Goal: Contribute content: Contribute content

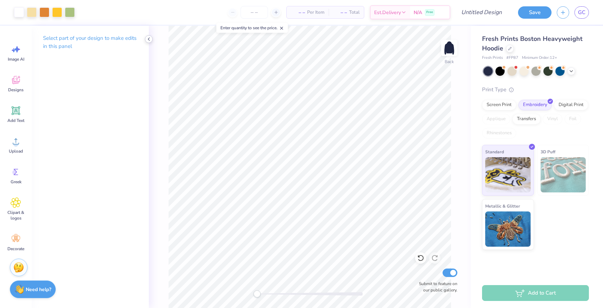
click at [147, 40] on icon at bounding box center [149, 39] width 6 height 6
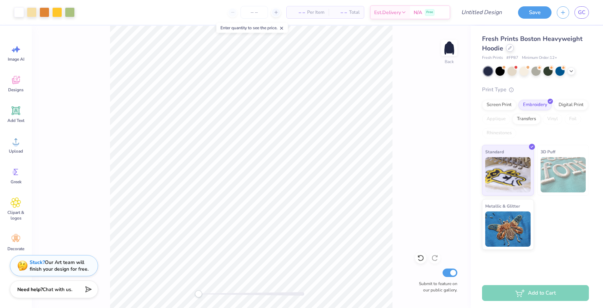
click at [510, 52] on div "Fresh Prints Boston Heavyweight Hoodie" at bounding box center [535, 43] width 107 height 19
click at [509, 48] on icon at bounding box center [510, 48] width 4 height 4
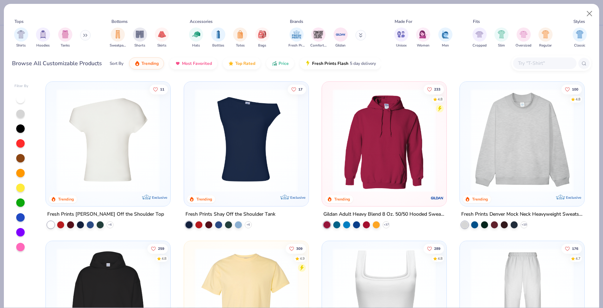
click at [137, 121] on div at bounding box center [108, 140] width 332 height 103
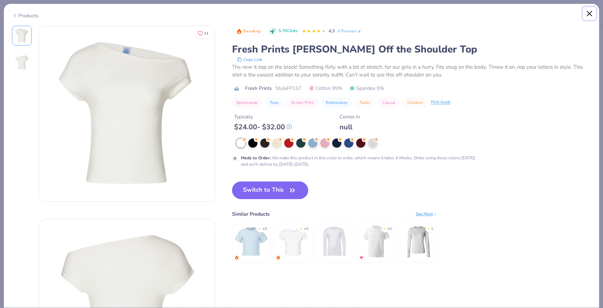
click at [593, 16] on button "Close" at bounding box center [589, 13] width 13 height 13
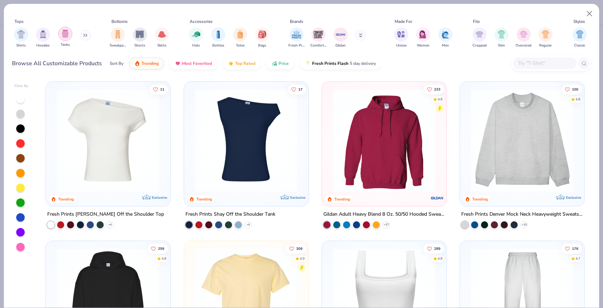
click at [66, 34] on img "filter for Tanks" at bounding box center [65, 34] width 8 height 8
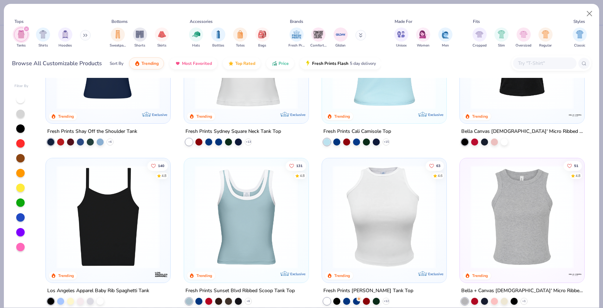
scroll to position [133, 0]
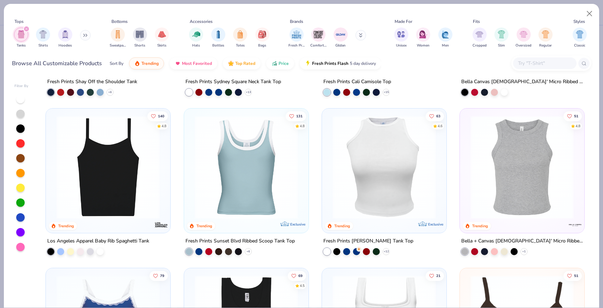
click at [261, 197] on img at bounding box center [246, 167] width 110 height 103
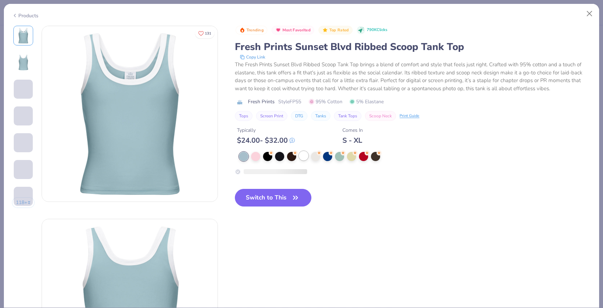
click at [305, 158] on div at bounding box center [303, 155] width 9 height 9
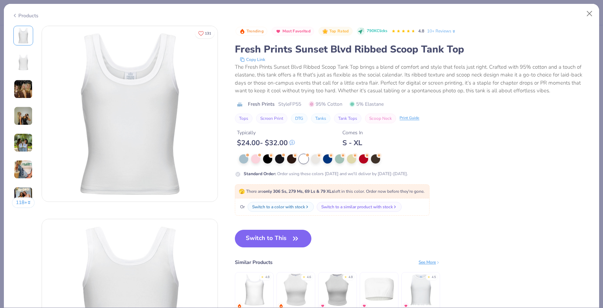
click at [25, 116] on img at bounding box center [23, 116] width 19 height 19
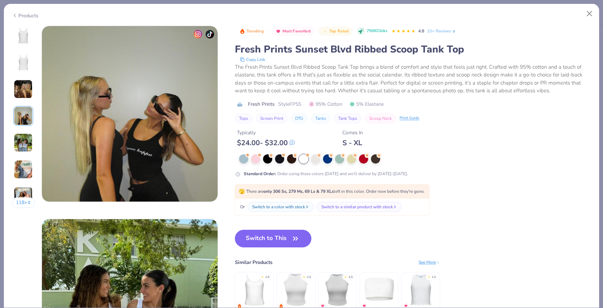
click at [24, 142] on img at bounding box center [23, 142] width 19 height 19
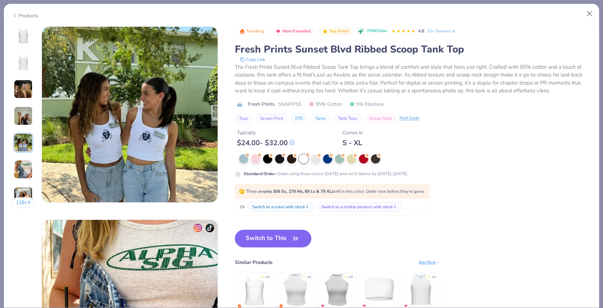
scroll to position [773, 0]
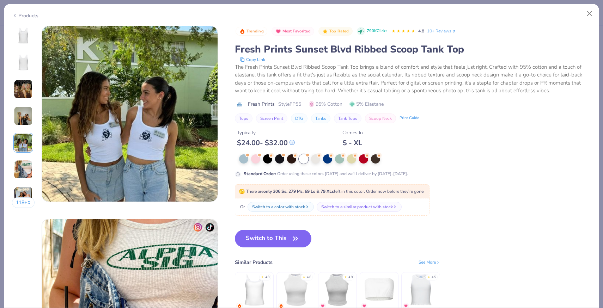
click at [25, 161] on img at bounding box center [23, 169] width 19 height 19
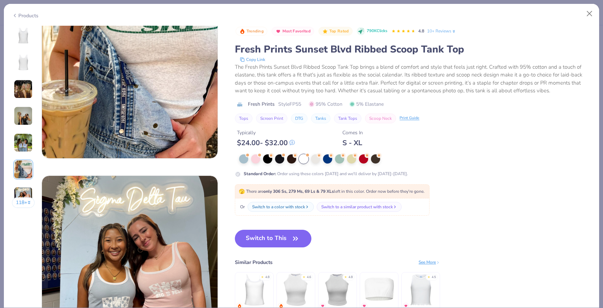
click at [26, 190] on img at bounding box center [23, 196] width 19 height 19
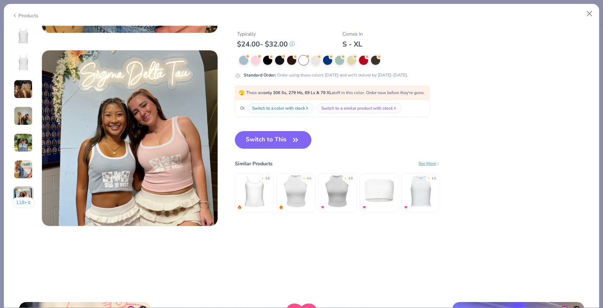
scroll to position [1160, 0]
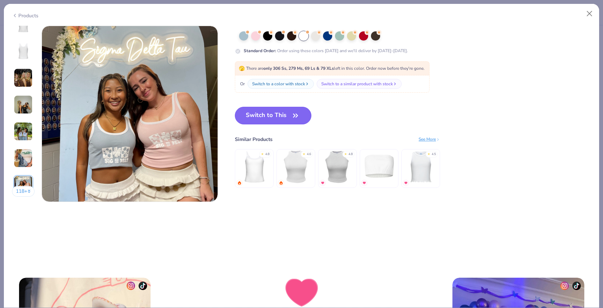
click at [280, 111] on button "Switch to This" at bounding box center [273, 116] width 77 height 18
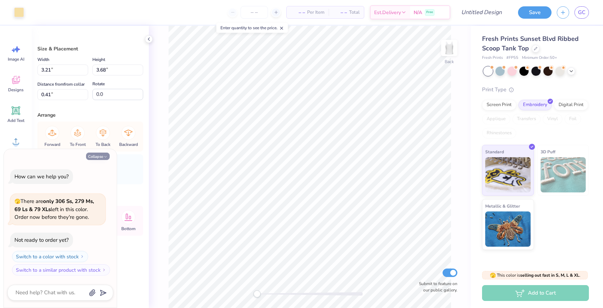
click at [103, 153] on button "Collapse" at bounding box center [98, 156] width 24 height 7
type textarea "x"
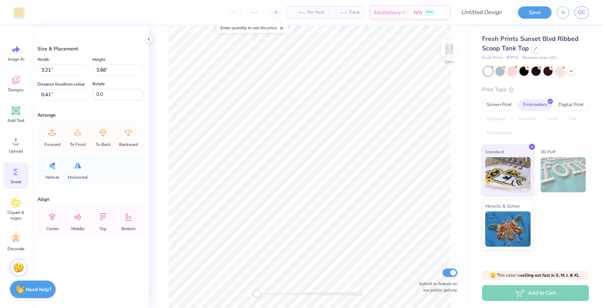
click at [16, 180] on span "Greek" at bounding box center [16, 182] width 11 height 6
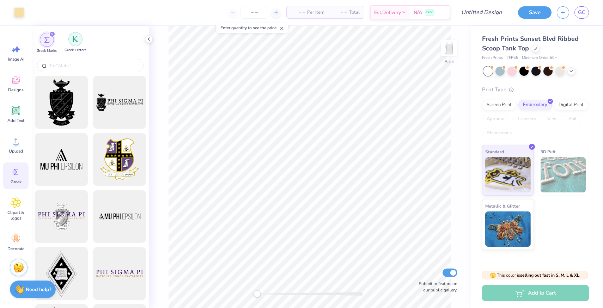
click at [74, 40] on img "filter for Greek Letters" at bounding box center [75, 39] width 7 height 7
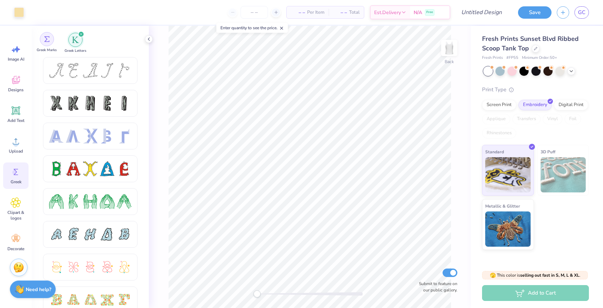
click at [49, 40] on img "filter for Greek Marks" at bounding box center [47, 39] width 6 height 6
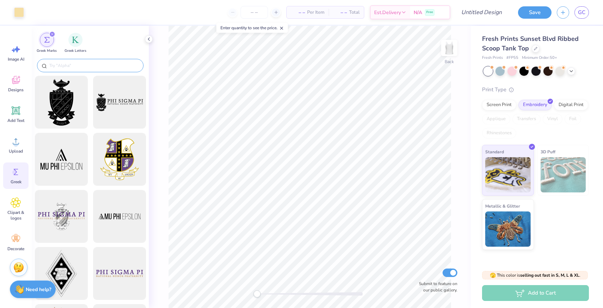
click at [80, 63] on input "text" at bounding box center [94, 65] width 90 height 7
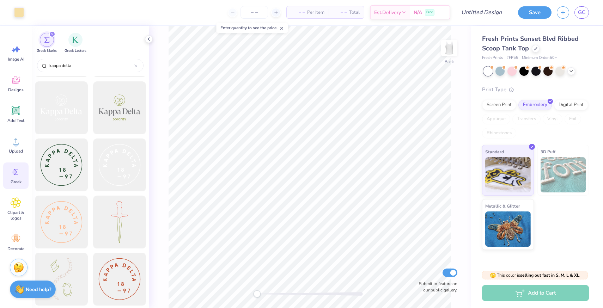
scroll to position [379, 0]
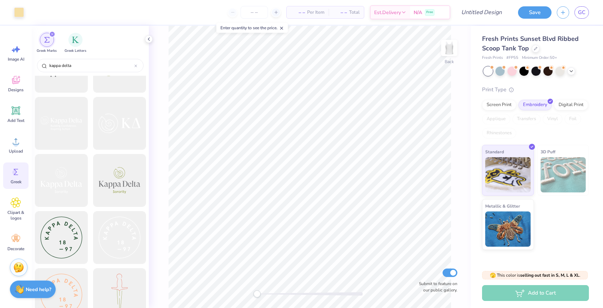
type input "kappa delt"
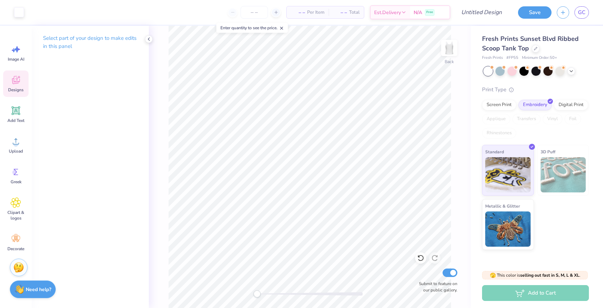
click at [12, 84] on icon at bounding box center [16, 80] width 11 height 11
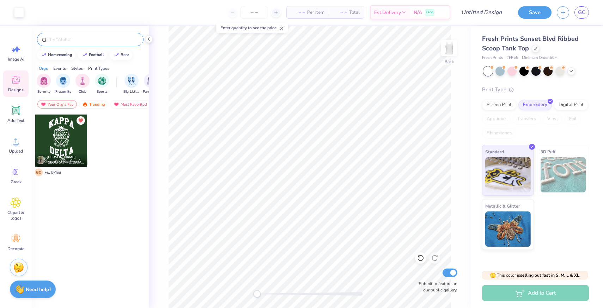
click at [70, 41] on input "text" at bounding box center [94, 39] width 90 height 7
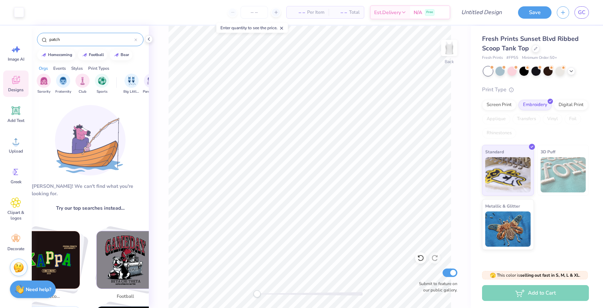
type input "patch"
click at [110, 103] on div "Aw fish! We can't find what you're looking for. Try our top searches instead… h…" at bounding box center [90, 206] width 117 height 216
click at [70, 42] on input "patch" at bounding box center [92, 39] width 86 height 7
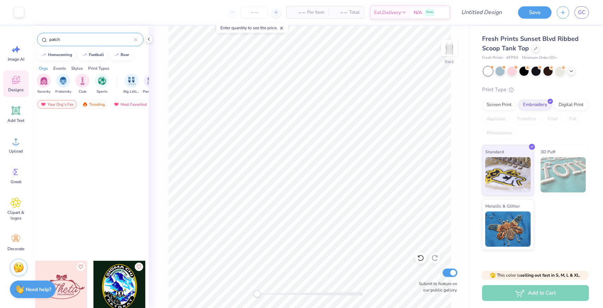
scroll to position [0, 0]
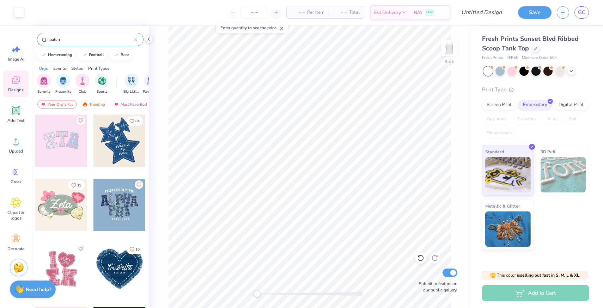
click at [60, 134] on div at bounding box center [61, 141] width 52 height 52
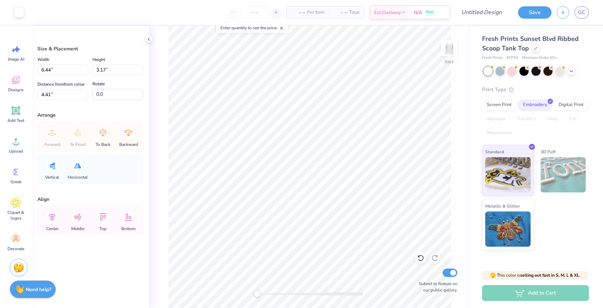
type input "2.38"
type input "2.96"
type input "4.57"
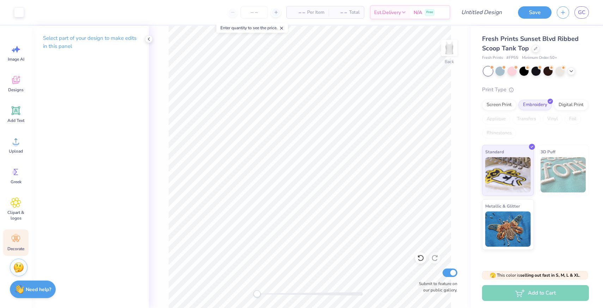
click at [16, 237] on circle at bounding box center [15, 236] width 5 height 5
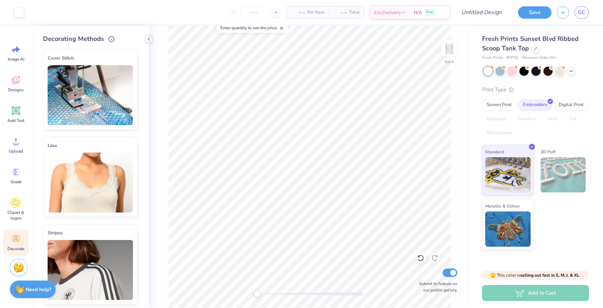
click at [148, 41] on icon at bounding box center [149, 39] width 6 height 6
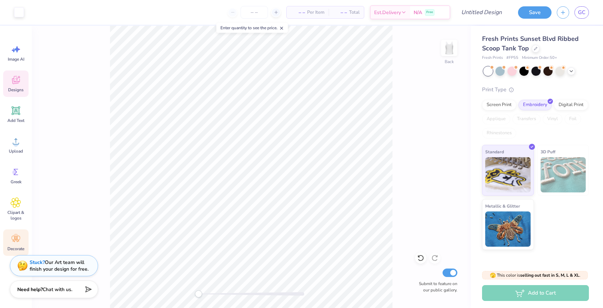
click at [19, 83] on icon at bounding box center [16, 80] width 11 height 11
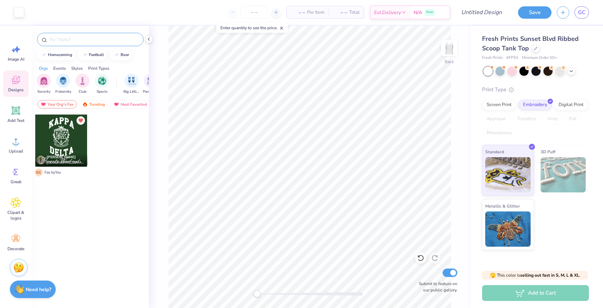
click at [70, 39] on input "text" at bounding box center [94, 39] width 90 height 7
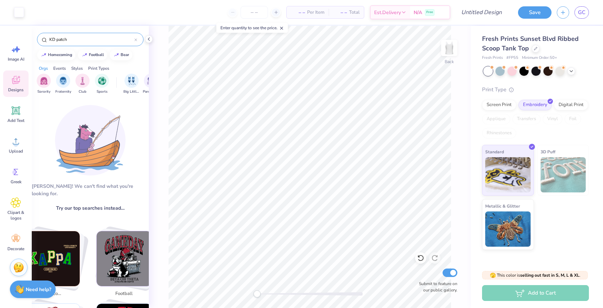
click at [128, 113] on div "Aw fish! We can't find what you're looking for. Try our top searches instead… K…" at bounding box center [90, 206] width 117 height 216
click at [79, 40] on input "KD patch" at bounding box center [92, 39] width 86 height 7
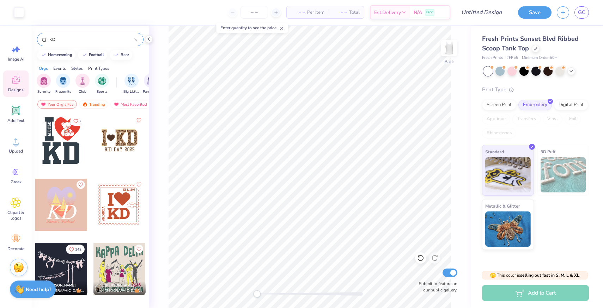
click at [68, 46] on div "KD" at bounding box center [90, 38] width 117 height 24
click at [68, 40] on input "KD" at bounding box center [92, 39] width 86 height 7
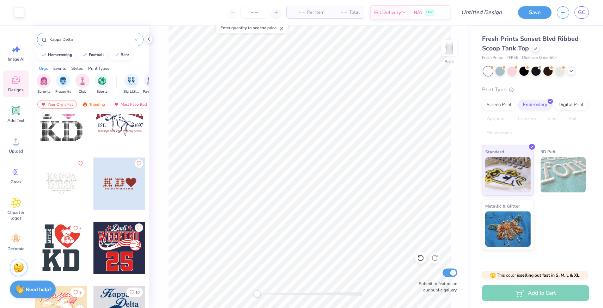
scroll to position [86, 0]
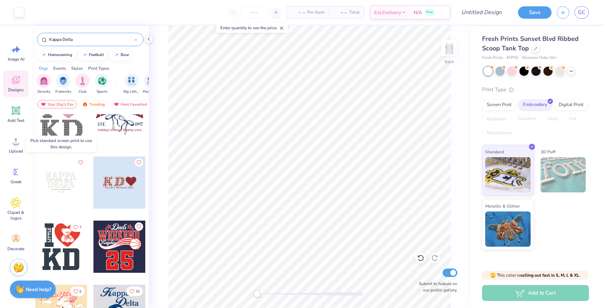
type input "Kappa Delta"
click at [67, 181] on div at bounding box center [8, 183] width 157 height 52
click at [66, 183] on div at bounding box center [61, 183] width 52 height 52
click at [35, 182] on div at bounding box center [9, 183] width 52 height 52
click at [67, 182] on div at bounding box center [61, 183] width 52 height 52
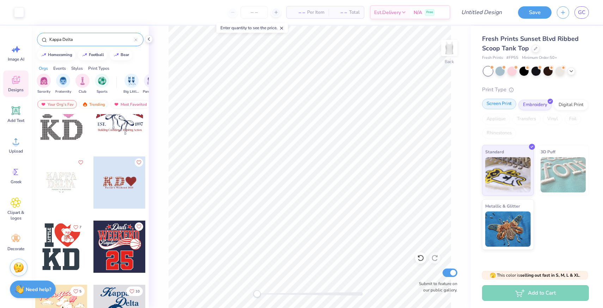
click at [497, 104] on div "Screen Print" at bounding box center [499, 104] width 34 height 11
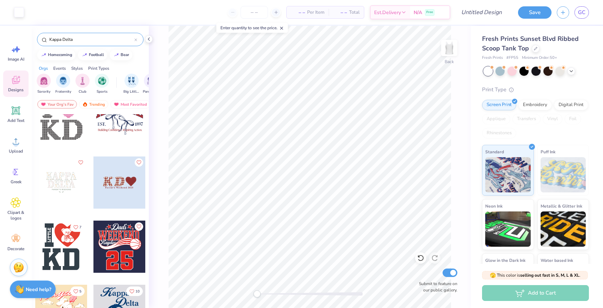
click at [49, 182] on div at bounding box center [61, 183] width 52 height 52
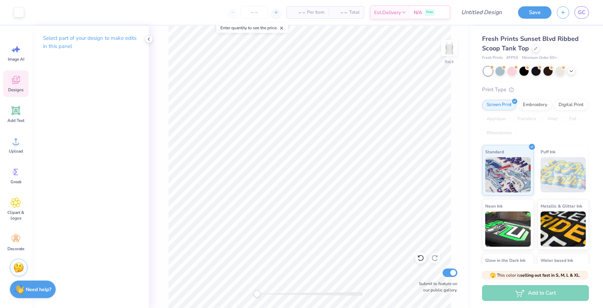
click at [11, 84] on icon at bounding box center [16, 80] width 11 height 11
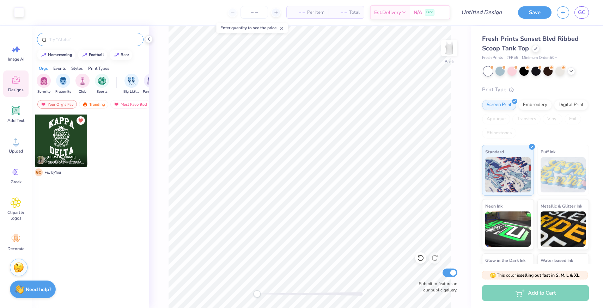
click at [74, 36] on div at bounding box center [90, 39] width 107 height 13
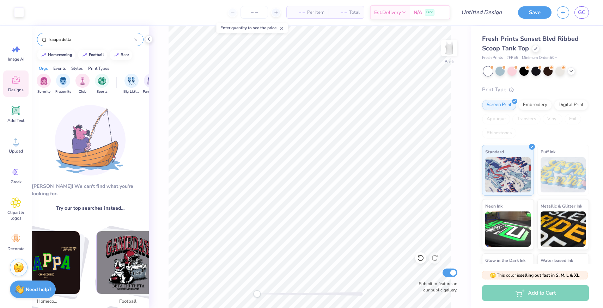
click at [76, 43] on div "kappa delta" at bounding box center [90, 39] width 107 height 13
click at [76, 40] on input "kappa delta" at bounding box center [92, 39] width 86 height 7
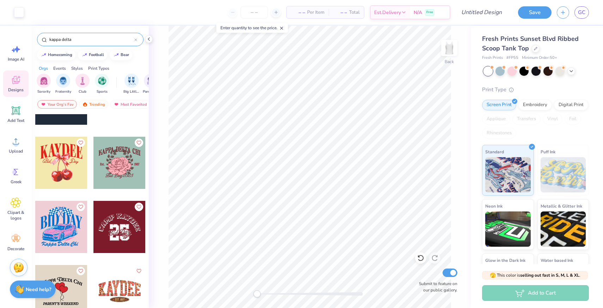
scroll to position [1725, 0]
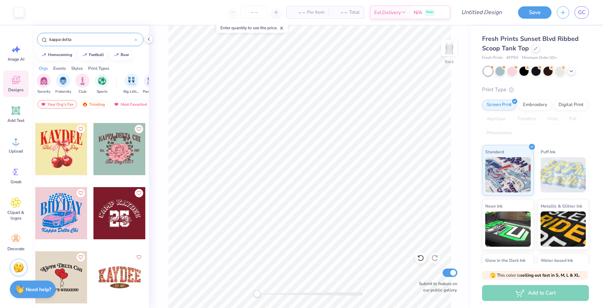
click at [83, 39] on input "kappa delta" at bounding box center [92, 39] width 86 height 7
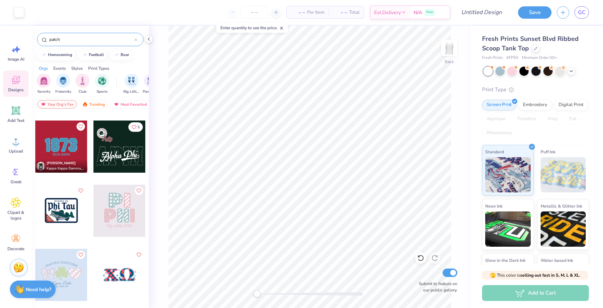
scroll to position [252, 0]
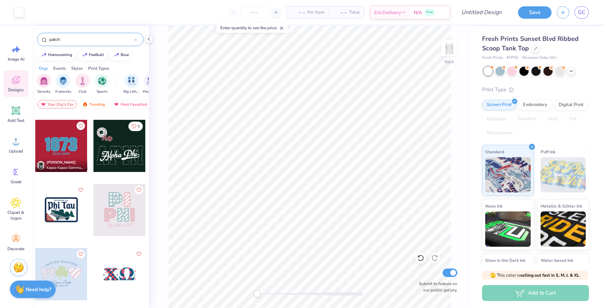
type input "patch"
click at [108, 210] on div at bounding box center [119, 210] width 52 height 52
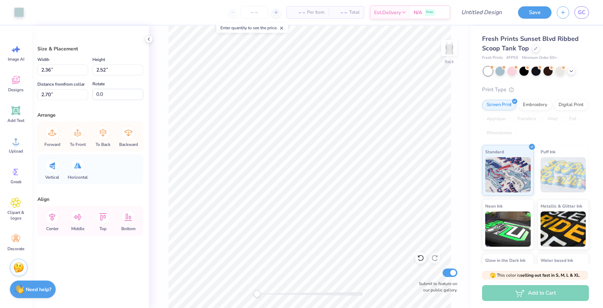
type input "2.06"
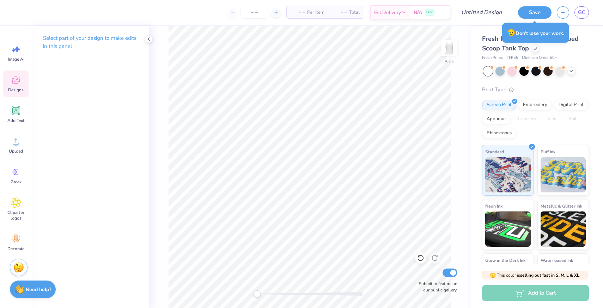
click at [15, 80] on icon at bounding box center [16, 80] width 11 height 11
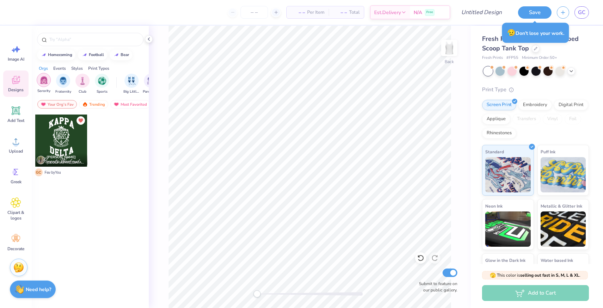
click at [44, 83] on img "filter for Sorority" at bounding box center [44, 80] width 8 height 8
click at [83, 44] on div at bounding box center [90, 39] width 107 height 13
click at [102, 207] on div "Lanie Kotler Kappa Delta, Wake Forest University G C Fav by You" at bounding box center [90, 224] width 117 height 220
click at [102, 175] on div at bounding box center [119, 146] width 53 height 64
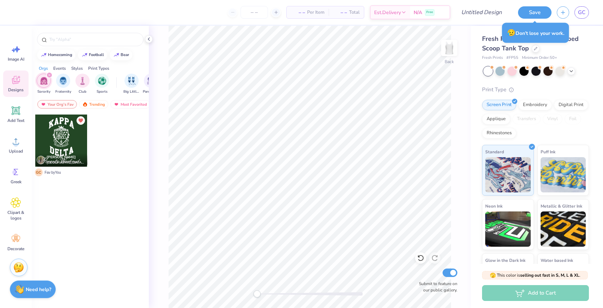
click at [102, 175] on div at bounding box center [119, 146] width 53 height 64
click at [62, 70] on div "Events" at bounding box center [59, 68] width 13 height 6
click at [44, 69] on div "Orgs" at bounding box center [43, 68] width 9 height 6
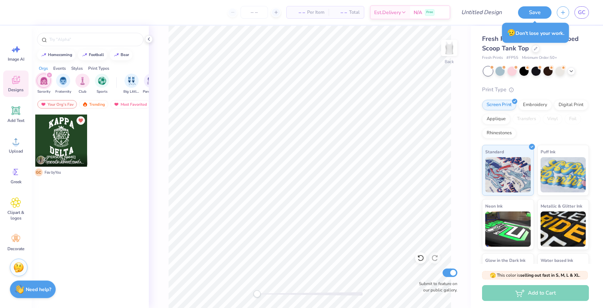
click at [48, 75] on icon "filter for Sorority" at bounding box center [49, 75] width 3 height 3
click at [73, 67] on div "Styles" at bounding box center [77, 68] width 12 height 6
click at [79, 68] on div "Styles" at bounding box center [77, 68] width 12 height 6
click at [97, 68] on div "Print Types" at bounding box center [98, 68] width 21 height 6
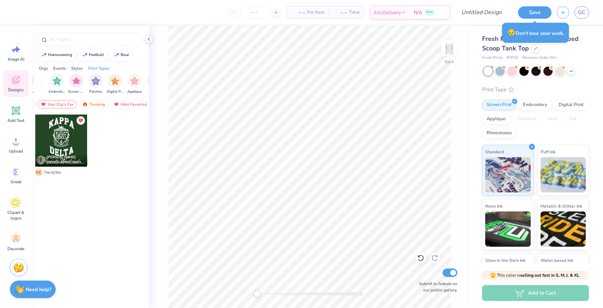
scroll to position [0, 574]
click at [83, 84] on div "filter for Patches" at bounding box center [82, 80] width 14 height 14
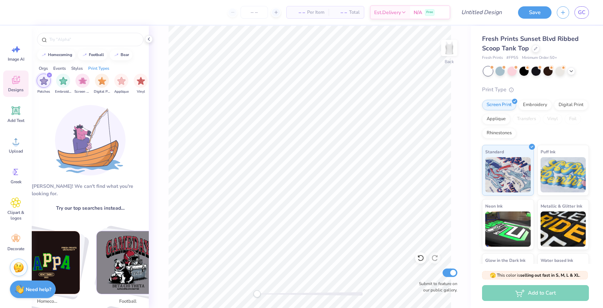
click at [139, 109] on div "Aw fish! We can't find what you're looking for. Try our top searches instead… k…" at bounding box center [90, 206] width 117 height 216
click at [123, 144] on img at bounding box center [90, 140] width 71 height 71
click at [120, 62] on div "Orgs Events Styles Print Types" at bounding box center [90, 67] width 117 height 10
click at [103, 36] on input "text" at bounding box center [94, 39] width 90 height 7
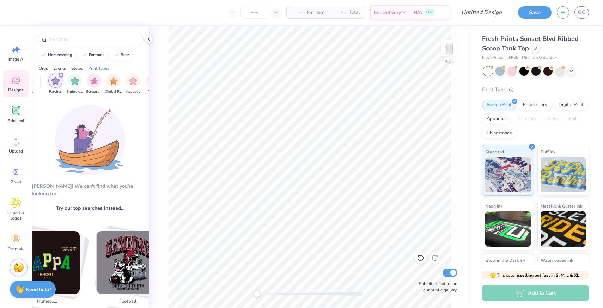
click at [55, 85] on div "filter for Patches" at bounding box center [55, 81] width 14 height 14
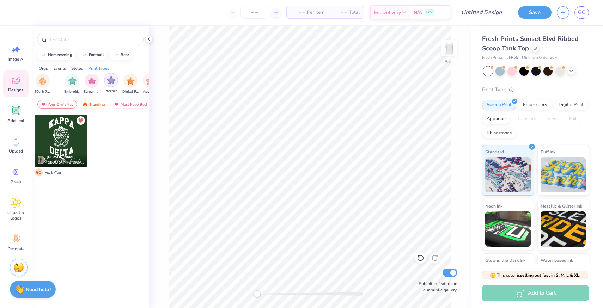
scroll to position [0, 543]
click at [115, 79] on img "filter for Patches" at bounding box center [113, 80] width 8 height 8
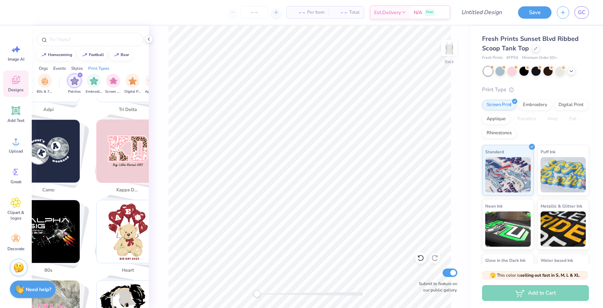
scroll to position [997, 0]
click at [116, 149] on img "Stack Card Button kappa delta" at bounding box center [128, 151] width 63 height 63
click at [129, 187] on span "kappa delta" at bounding box center [127, 190] width 23 height 7
click at [119, 158] on img "Stack Card Button kappa delta" at bounding box center [128, 151] width 63 height 63
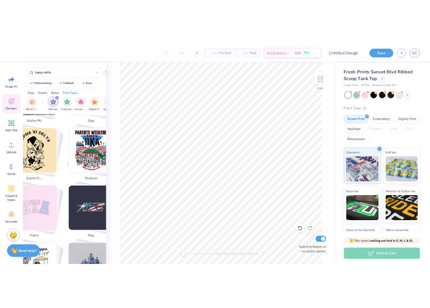
scroll to position [1277, 0]
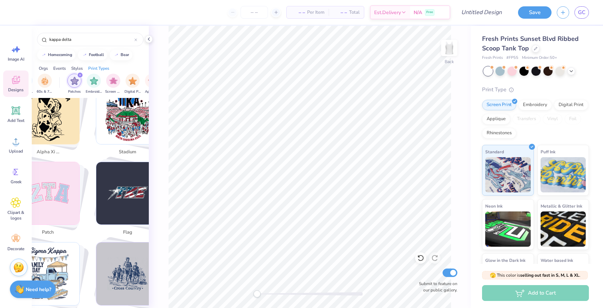
click at [58, 219] on img "Stack Card Button patch" at bounding box center [48, 193] width 63 height 63
type input "patch"
click at [78, 72] on div "Sorority Fraternity Club Sports Big Little Reveal Parent's Weekend Game Day Phi…" at bounding box center [90, 85] width 117 height 26
click at [79, 74] on icon "filter for Patches" at bounding box center [80, 75] width 3 height 3
click at [57, 229] on span "patch" at bounding box center [48, 232] width 23 height 7
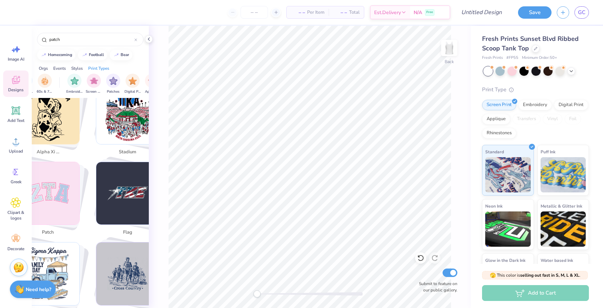
click at [46, 217] on div "patch" at bounding box center [50, 200] width 76 height 77
click at [53, 198] on img "Stack Card Button patch" at bounding box center [48, 193] width 63 height 63
click at [17, 51] on icon at bounding box center [17, 49] width 6 height 6
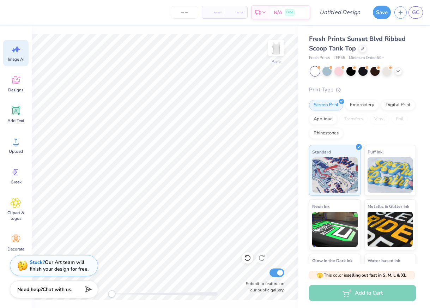
click at [15, 52] on icon at bounding box center [16, 49] width 11 height 11
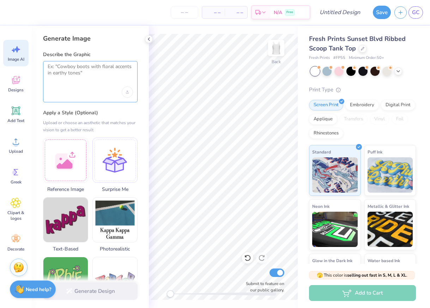
click at [86, 68] on textarea at bounding box center [90, 73] width 85 height 18
click at [83, 81] on div at bounding box center [90, 81] width 95 height 41
click at [73, 73] on textarea at bounding box center [90, 73] width 85 height 18
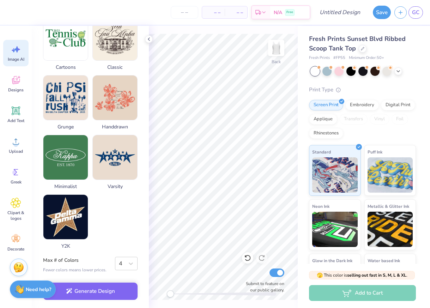
scroll to position [0, 0]
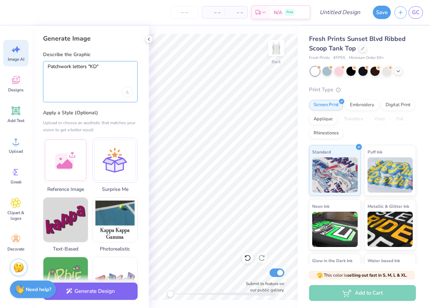
type textarea "Patchwork letters "KD""
click at [68, 168] on div at bounding box center [65, 159] width 45 height 45
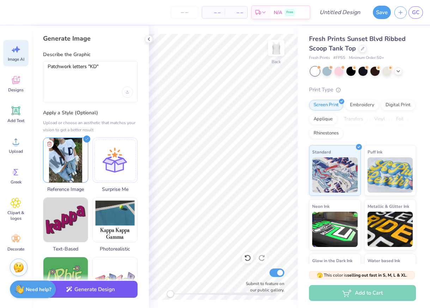
click at [112, 289] on button "Generate Design" at bounding box center [90, 289] width 95 height 17
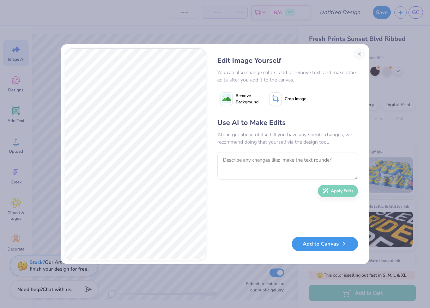
click at [332, 249] on button "Add to Canvas" at bounding box center [325, 244] width 66 height 14
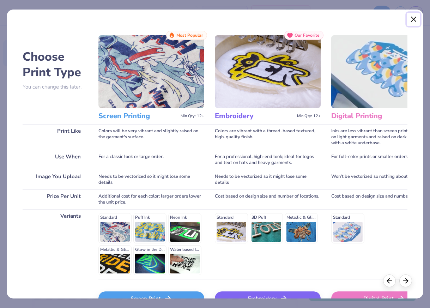
click at [415, 21] on button "Close" at bounding box center [413, 19] width 13 height 13
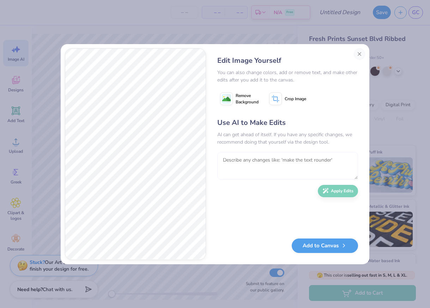
click at [280, 162] on textarea at bounding box center [287, 166] width 141 height 28
type textarea "Can you make it green"
click at [340, 181] on div "Use AI to Make Edits AI can get ahead of itself. If you have any specific chang…" at bounding box center [287, 174] width 141 height 114
click at [340, 187] on button "Apply Edits" at bounding box center [338, 189] width 40 height 12
click at [247, 168] on textarea at bounding box center [287, 166] width 141 height 28
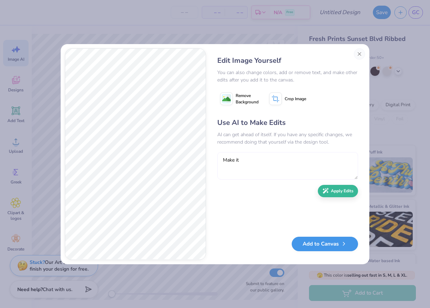
type textarea "Make it"
click at [327, 247] on button "Add to Canvas" at bounding box center [325, 244] width 66 height 14
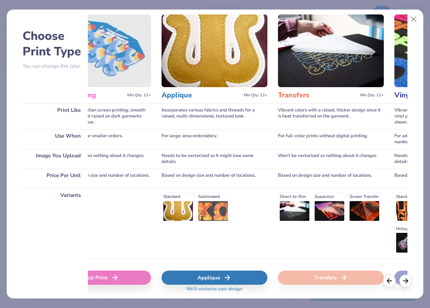
scroll to position [21, 0]
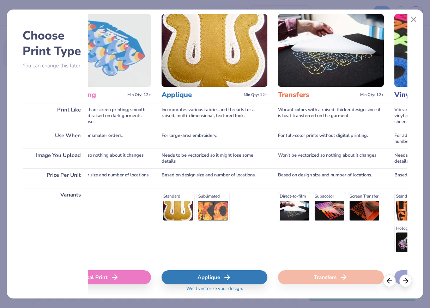
click at [210, 211] on div "Standard Sublimated" at bounding box center [215, 207] width 106 height 30
click at [206, 206] on div "Standard Sublimated" at bounding box center [215, 207] width 106 height 30
click at [237, 271] on div "Applique" at bounding box center [215, 277] width 106 height 14
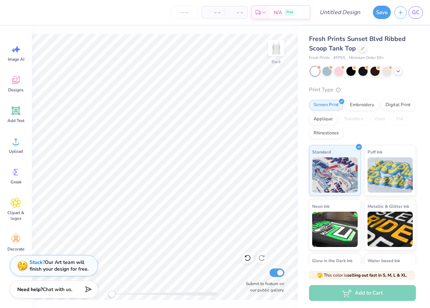
scroll to position [0, 0]
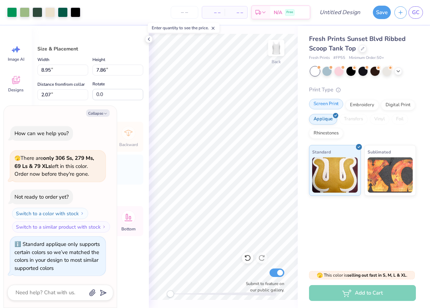
click at [322, 105] on div "Screen Print" at bounding box center [326, 104] width 34 height 11
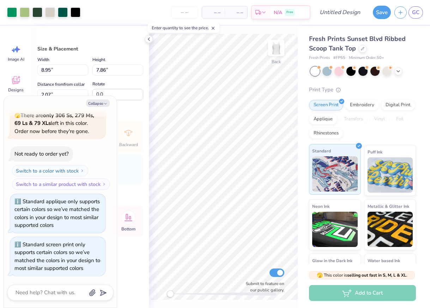
click at [339, 171] on img at bounding box center [335, 173] width 46 height 35
click at [100, 104] on button "Collapse" at bounding box center [98, 102] width 24 height 7
type textarea "x"
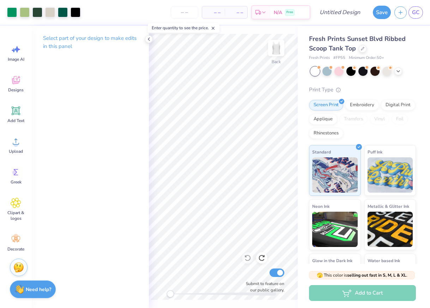
click at [280, 253] on div "Art colors – – Per Item – – Total Est. Delivery N/A Free Design Title Save GC I…" at bounding box center [215, 154] width 430 height 308
click at [37, 14] on div at bounding box center [37, 12] width 10 height 10
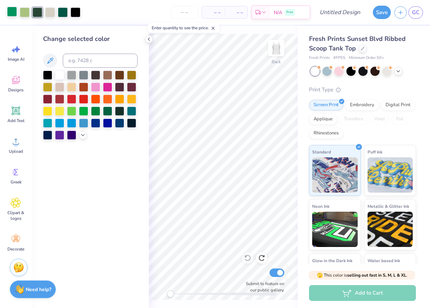
click at [13, 16] on div at bounding box center [12, 12] width 10 height 10
click at [39, 13] on div at bounding box center [37, 12] width 10 height 10
click at [73, 58] on input at bounding box center [100, 61] width 75 height 14
type input "340"
click at [65, 15] on div at bounding box center [63, 12] width 10 height 10
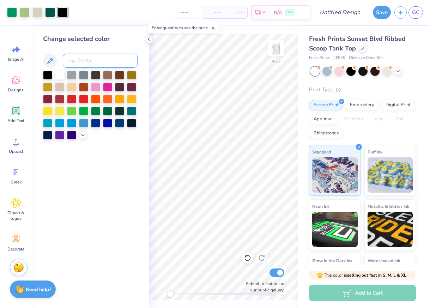
click at [85, 59] on input at bounding box center [100, 61] width 75 height 14
type input "340"
click at [52, 12] on div at bounding box center [50, 12] width 10 height 10
click at [81, 64] on input at bounding box center [100, 61] width 75 height 14
type input "340"
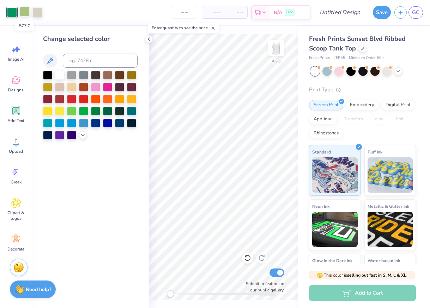
click at [23, 13] on div at bounding box center [25, 12] width 10 height 10
click at [108, 112] on div at bounding box center [107, 110] width 9 height 9
click at [33, 9] on div at bounding box center [37, 12] width 10 height 10
click at [62, 77] on div at bounding box center [59, 74] width 9 height 9
click at [147, 40] on icon at bounding box center [149, 39] width 6 height 6
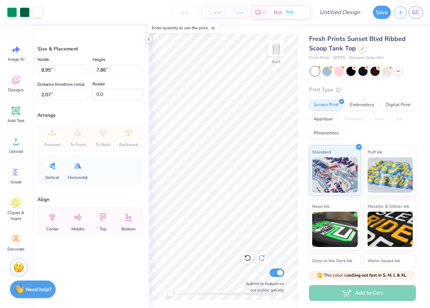
type input "5.29"
type input "4.64"
type input "5.29"
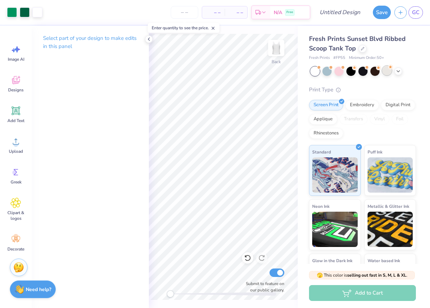
click at [385, 68] on div at bounding box center [386, 70] width 9 height 9
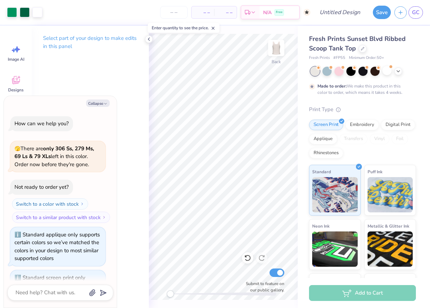
scroll to position [92, 0]
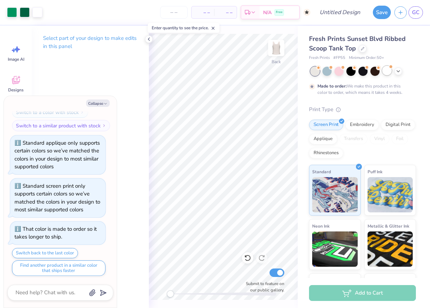
click at [388, 74] on div at bounding box center [386, 70] width 9 height 9
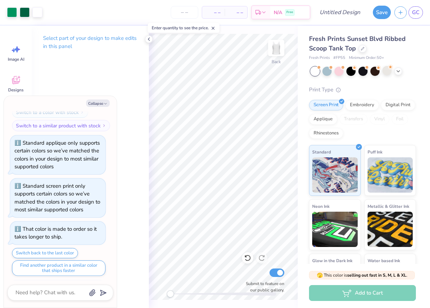
scroll to position [219, 0]
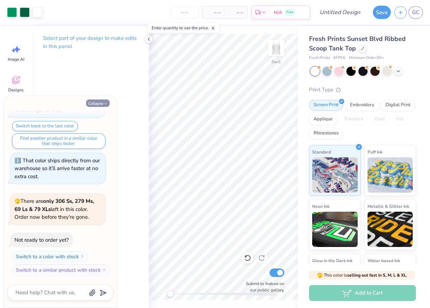
click at [103, 104] on button "Collapse" at bounding box center [98, 102] width 24 height 7
type textarea "x"
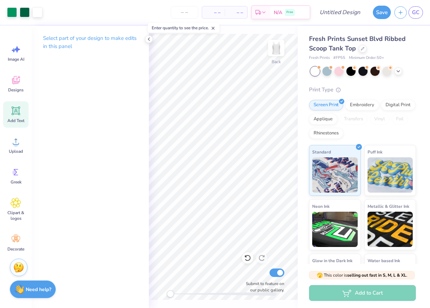
click at [16, 115] on icon at bounding box center [16, 110] width 11 height 11
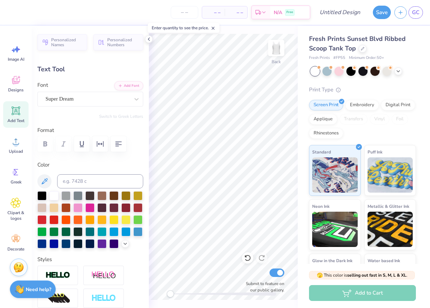
scroll to position [0, 2]
type textarea "COUNTRY CONCERT"
click at [91, 104] on div "Super Dream" at bounding box center [90, 99] width 106 height 15
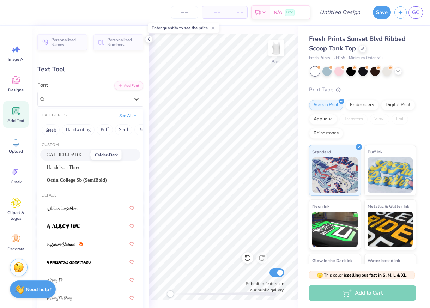
click at [78, 153] on span "CALDER-DARK" at bounding box center [64, 154] width 35 height 7
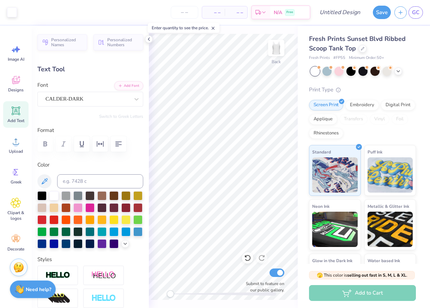
type input "8.95"
type input "0.60"
type input "5.70"
click at [79, 176] on input at bounding box center [100, 181] width 86 height 14
type input "3425"
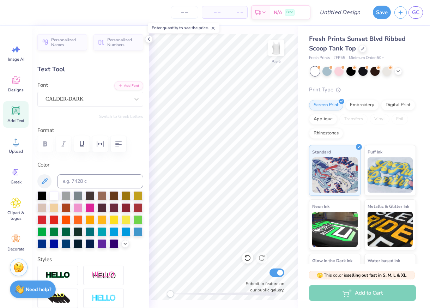
type input "6.66"
type input "0.45"
type input "5.85"
type input "5.15"
type input "0.35"
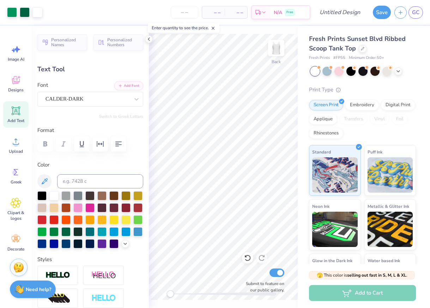
type input "5.95"
type input "4.16"
type input "0.28"
click at [148, 39] on polyline at bounding box center [148, 39] width 1 height 3
type input "5.16"
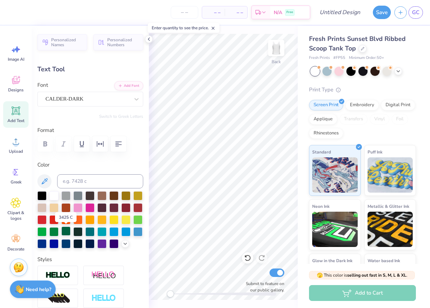
click at [66, 231] on div at bounding box center [65, 230] width 9 height 9
type input "6.29"
type textarea "SUPPORTING PCAA"
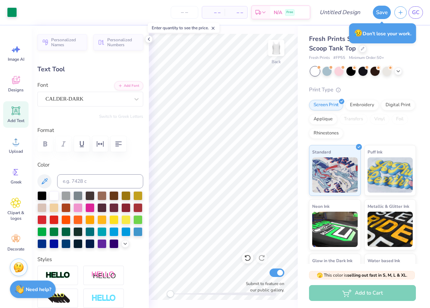
type input "4.00"
type input "6.30"
click at [65, 231] on div at bounding box center [65, 230] width 9 height 9
type input "3.61"
type input "0.25"
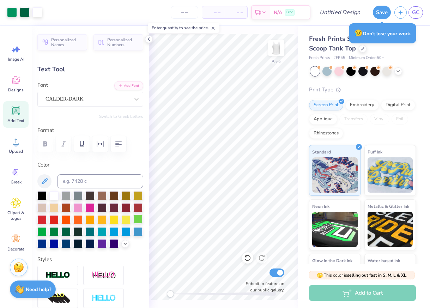
type input "6.32"
type input "4.16"
type input "0.28"
type input "5.05"
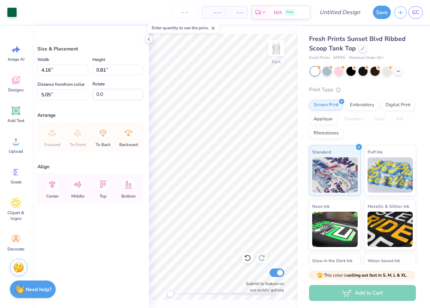
type input "5.19"
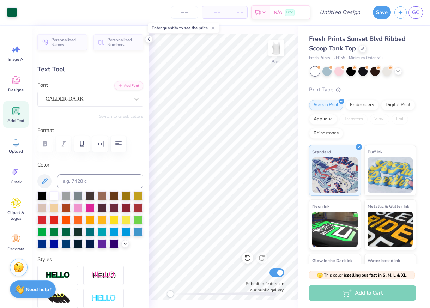
type input "5.20"
click at [104, 98] on div "CALDER-DARK" at bounding box center [87, 98] width 85 height 11
click at [77, 101] on div "CALDER-DARK" at bounding box center [87, 98] width 85 height 11
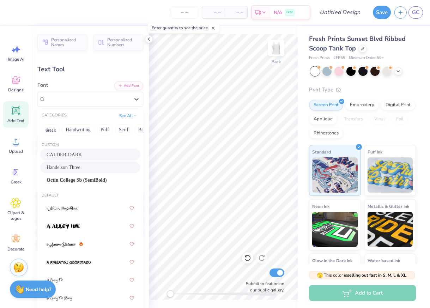
click at [75, 170] on div "Handelson Three" at bounding box center [90, 167] width 87 height 7
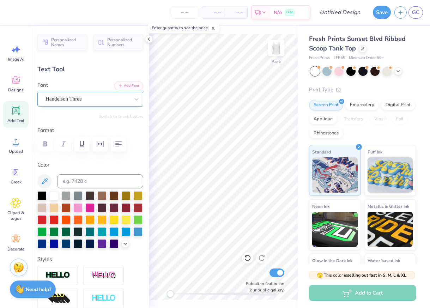
click at [80, 100] on div "Handelson Three" at bounding box center [87, 98] width 85 height 11
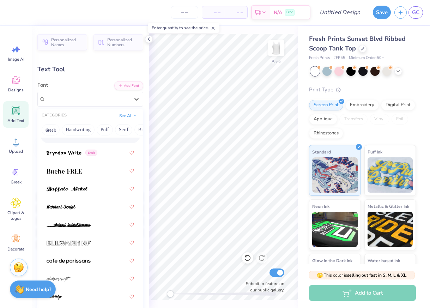
scroll to position [937, 0]
click at [74, 156] on span at bounding box center [64, 152] width 35 height 7
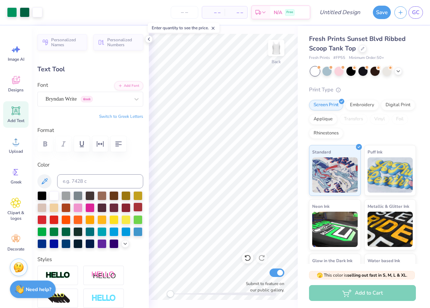
type input "3.61"
type input "0.25"
type input "5.75"
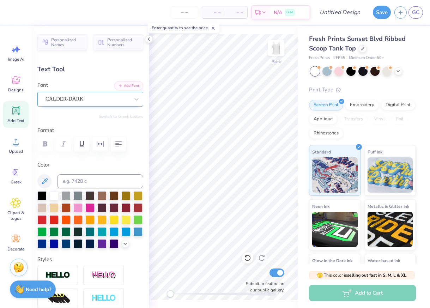
click at [84, 103] on div "CALDER-DARK" at bounding box center [87, 98] width 85 height 11
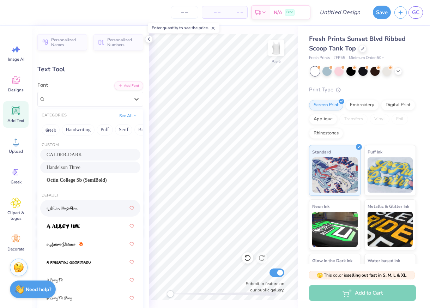
drag, startPoint x: 79, startPoint y: 169, endPoint x: 76, endPoint y: 204, distance: 35.4
click at [76, 204] on div "Custom CALDER-DARK Handelson Three Octin College Sb (SemiBold) Default Greek Gr…" at bounding box center [90, 244] width 106 height 212
type input "3.10"
type input "0.29"
type input "5.20"
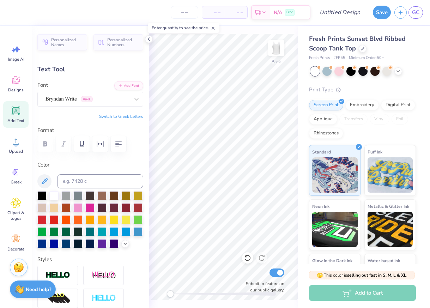
type input "3.61"
type input "0.25"
type input "5.75"
click at [100, 104] on div "CALDER-DARK" at bounding box center [90, 99] width 106 height 15
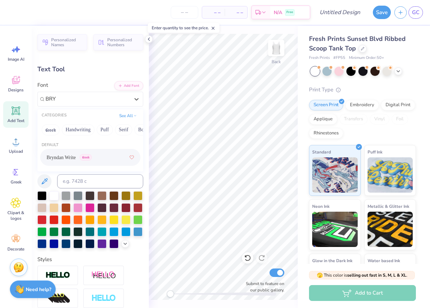
click at [58, 155] on span "Bryndan Write" at bounding box center [61, 157] width 29 height 7
type input "BRY"
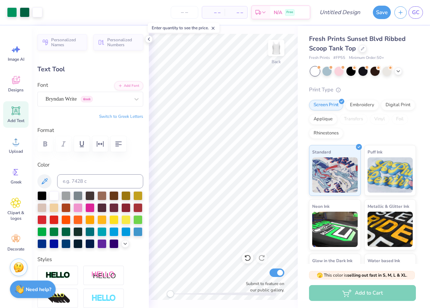
type input "3.10"
type input "0.29"
type input "5.20"
click at [66, 230] on div at bounding box center [65, 230] width 9 height 9
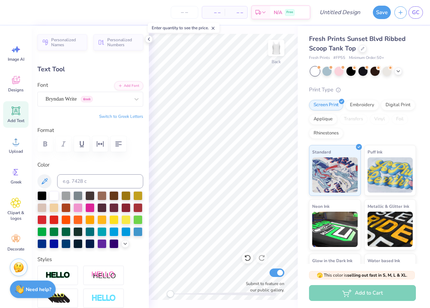
type textarea "X TOMMY ACKER"
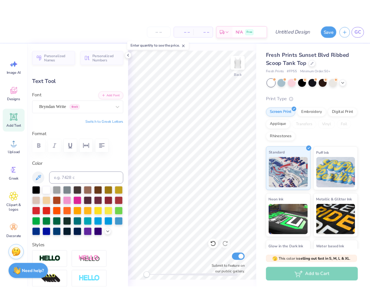
scroll to position [0, 2]
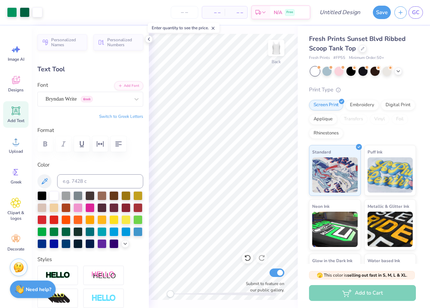
type input "2.72"
type input "0.31"
type input "5.19"
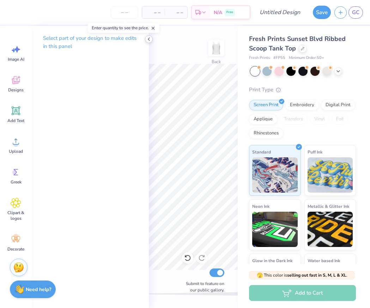
click at [149, 42] on icon at bounding box center [149, 39] width 6 height 6
click at [149, 39] on div "Back Submit to feature on our public gallery." at bounding box center [193, 167] width 89 height 282
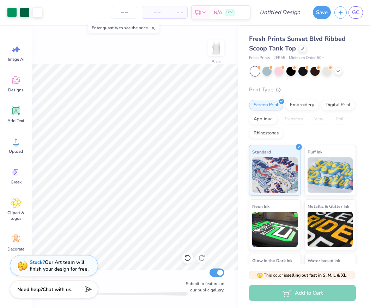
click at [122, 294] on div at bounding box center [135, 294] width 106 height 4
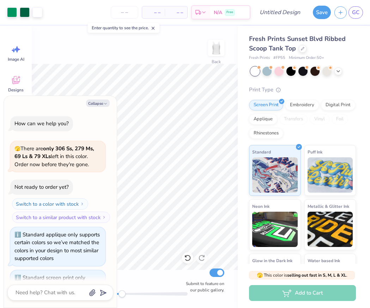
scroll to position [262, 0]
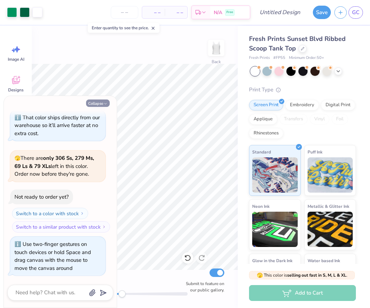
click at [98, 103] on button "Collapse" at bounding box center [98, 102] width 24 height 7
type textarea "x"
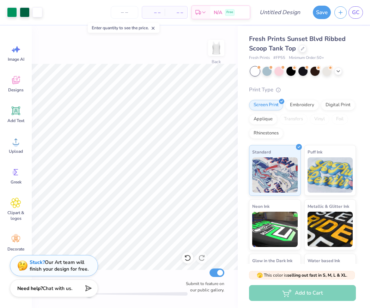
drag, startPoint x: 122, startPoint y: 294, endPoint x: 89, endPoint y: 293, distance: 32.8
click at [89, 293] on div "Art colors – – Per Item – – Total Est. Delivery N/A Free Design Title Save GC I…" at bounding box center [185, 154] width 370 height 308
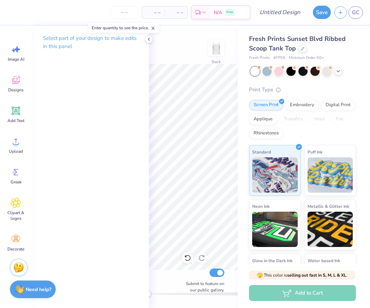
type textarea "X COUNTRY CONCERT"
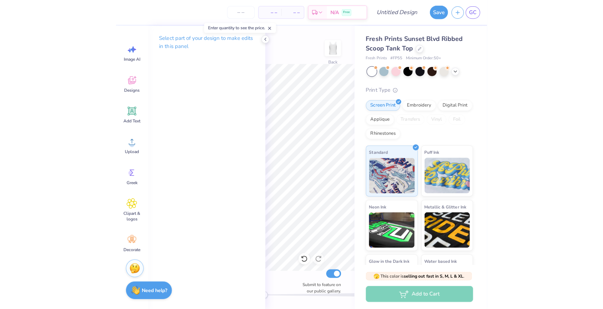
scroll to position [0, 3]
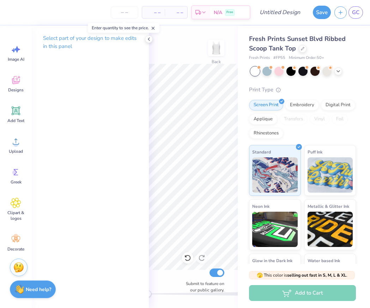
click at [151, 40] on icon at bounding box center [149, 39] width 6 height 6
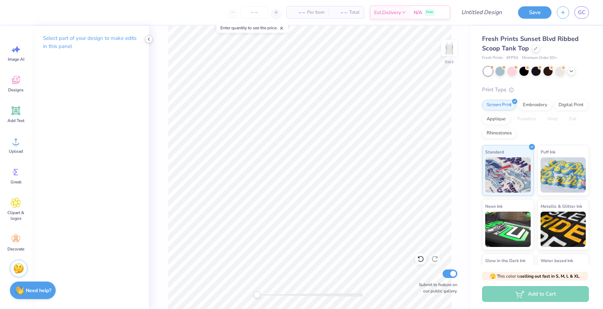
click at [149, 38] on polyline at bounding box center [148, 39] width 1 height 3
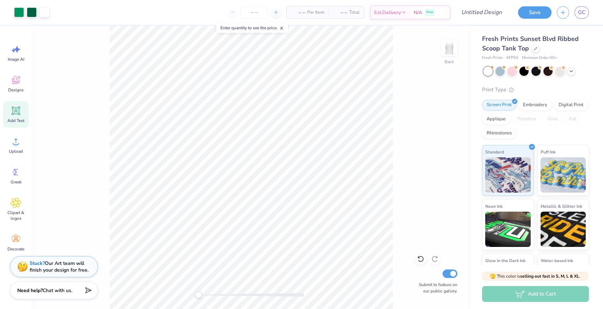
click at [19, 107] on icon at bounding box center [16, 111] width 8 height 8
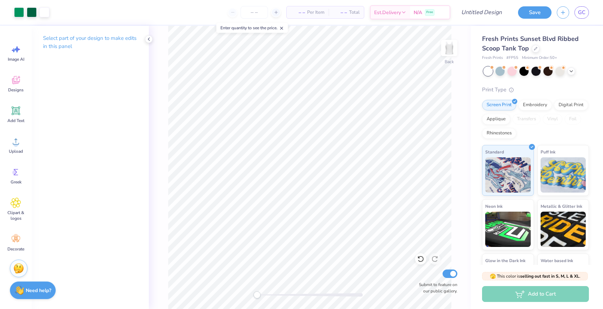
click at [71, 37] on p "Select part of your design to make edits in this panel" at bounding box center [90, 42] width 95 height 16
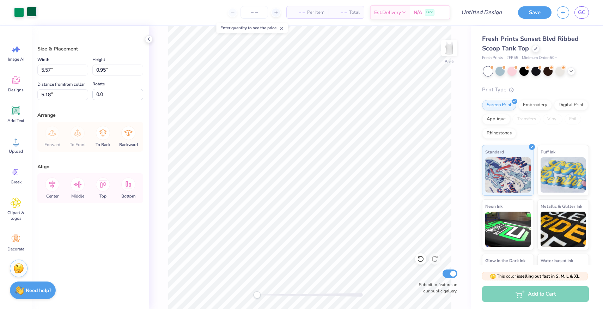
click at [35, 16] on div at bounding box center [32, 12] width 10 height 10
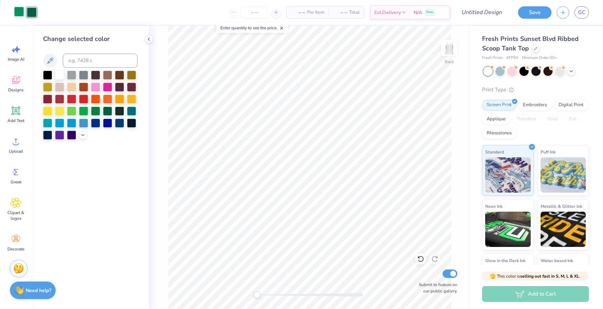
click at [17, 14] on div at bounding box center [19, 12] width 10 height 10
click at [110, 111] on div at bounding box center [107, 110] width 9 height 9
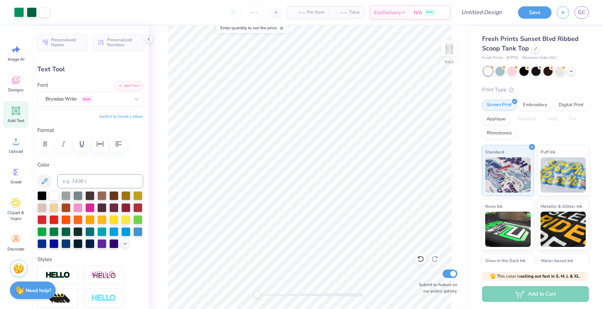
type input "3.45"
type input "0.29"
type input "5.18"
click at [73, 101] on div "Bryndan Write Greek" at bounding box center [87, 98] width 85 height 11
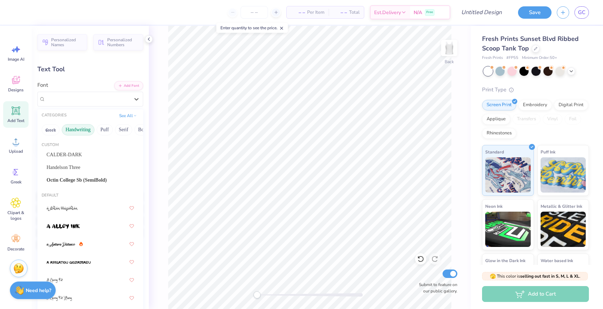
click at [71, 134] on button "Handwriting" at bounding box center [78, 129] width 33 height 11
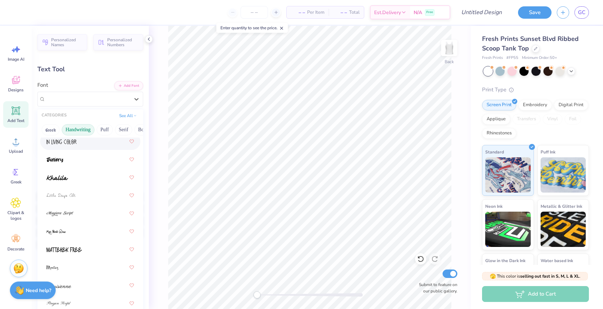
scroll to position [179, 0]
click at [64, 176] on img at bounding box center [58, 176] width 22 height 5
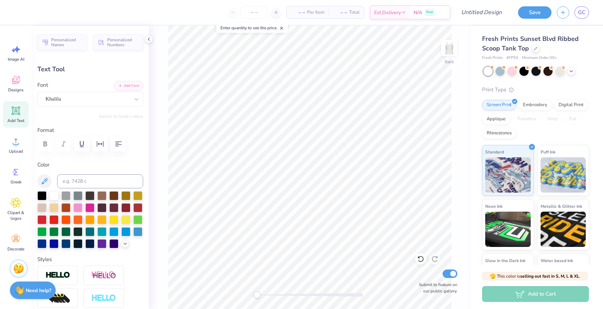
scroll to position [0, 2]
click at [71, 98] on div "Khalila" at bounding box center [87, 98] width 85 height 11
type input "3.54"
type input "0.28"
type input "5.20"
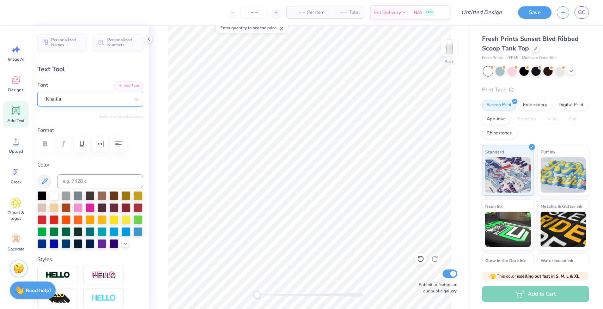
click at [74, 97] on div "Khalila" at bounding box center [87, 98] width 85 height 11
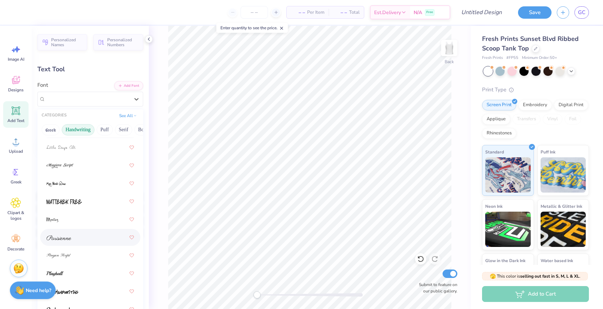
scroll to position [226, 0]
click at [73, 196] on div at bounding box center [90, 200] width 87 height 13
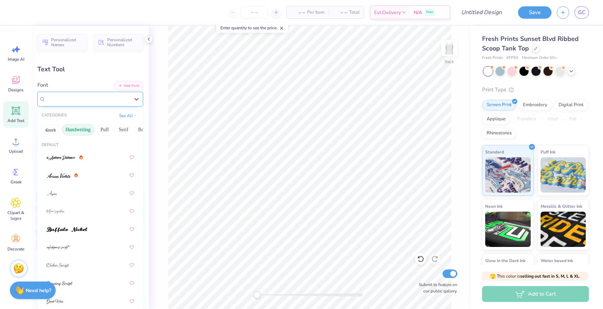
click at [71, 94] on div at bounding box center [88, 99] width 84 height 10
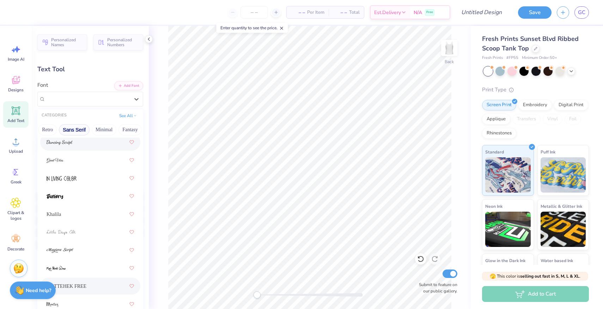
scroll to position [0, 175]
click at [78, 127] on button "Minimal" at bounding box center [77, 129] width 25 height 11
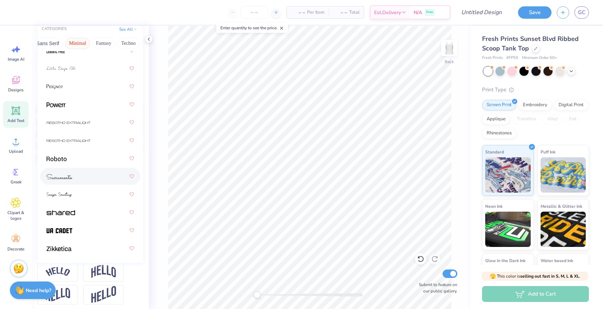
scroll to position [89, 0]
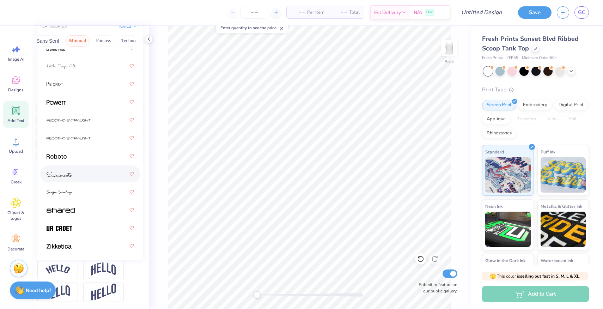
click at [81, 175] on div at bounding box center [90, 174] width 87 height 13
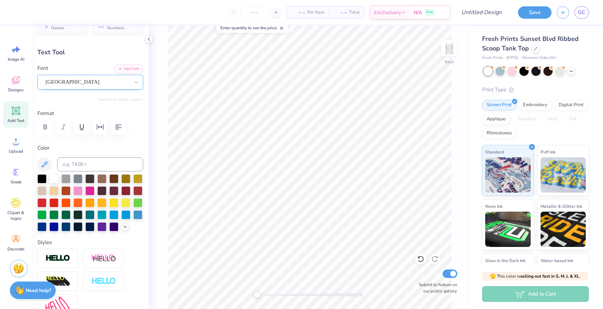
scroll to position [12, 0]
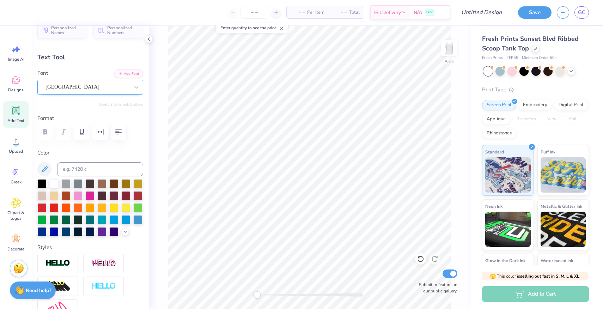
click at [74, 84] on div "Sacramento" at bounding box center [87, 86] width 85 height 11
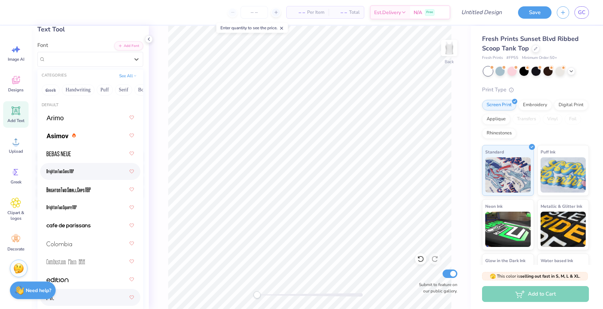
scroll to position [20, 0]
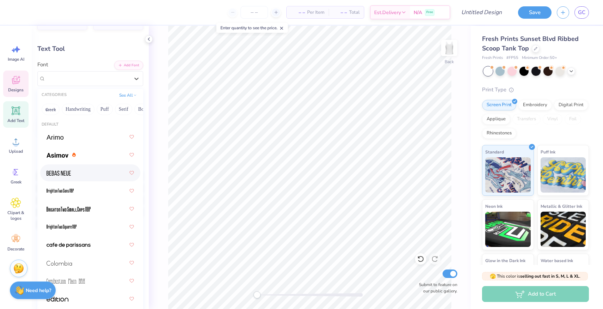
click at [13, 85] on div "Designs" at bounding box center [15, 84] width 25 height 26
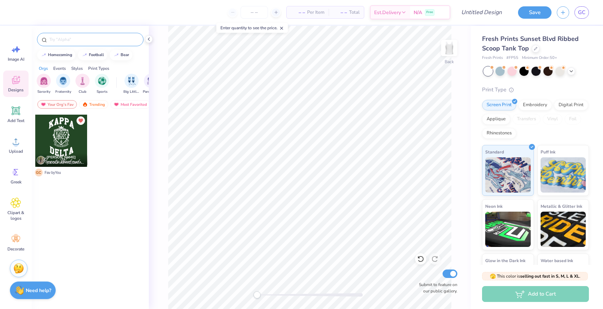
click at [67, 33] on div at bounding box center [90, 39] width 107 height 13
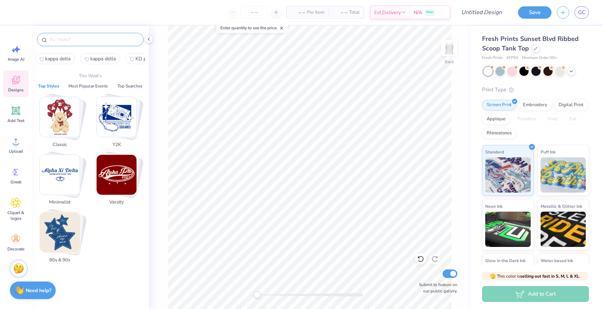
click at [67, 41] on input "text" at bounding box center [94, 39] width 90 height 7
click at [64, 115] on img "Stack Card Button Classic" at bounding box center [60, 117] width 40 height 40
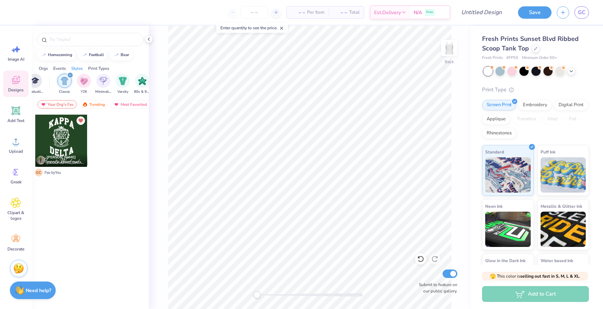
scroll to position [0, 370]
click at [93, 105] on div "Trending" at bounding box center [93, 104] width 29 height 8
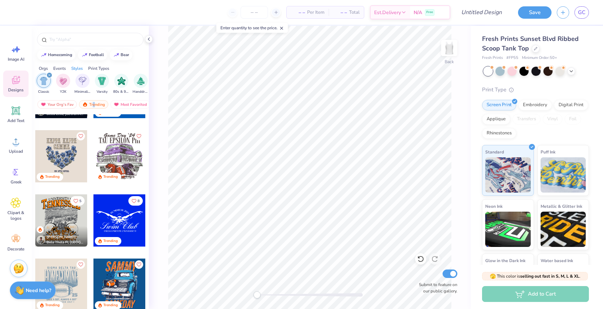
scroll to position [118, 0]
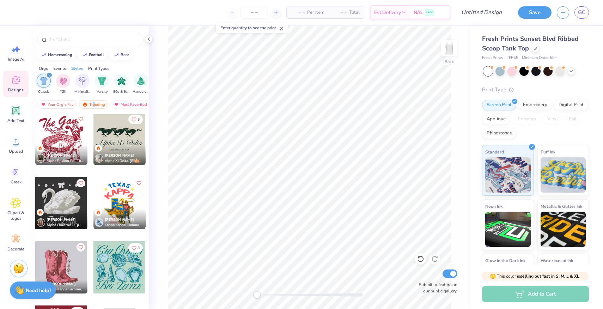
scroll to position [580, 0]
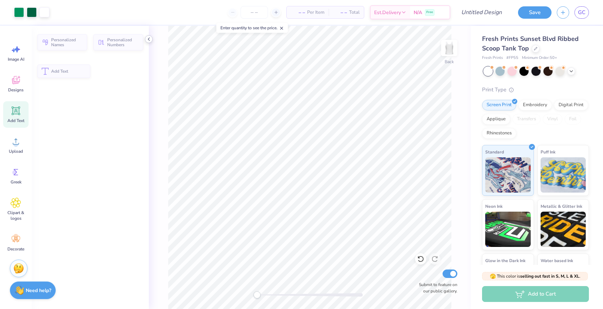
click at [147, 40] on icon at bounding box center [149, 39] width 6 height 6
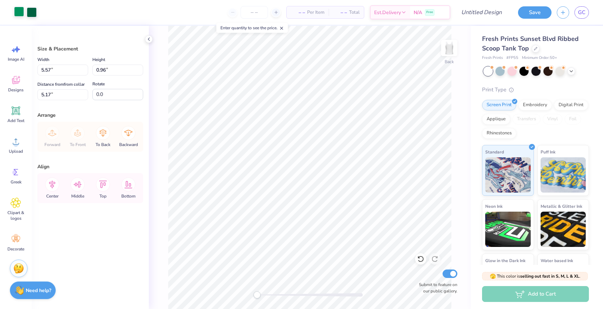
click at [20, 10] on div at bounding box center [19, 12] width 10 height 10
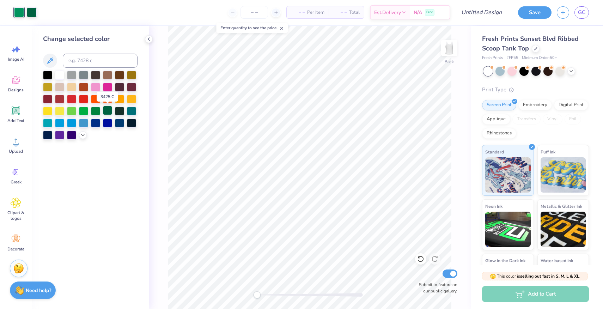
click at [109, 110] on div at bounding box center [107, 110] width 9 height 9
click at [150, 40] on icon at bounding box center [149, 39] width 6 height 6
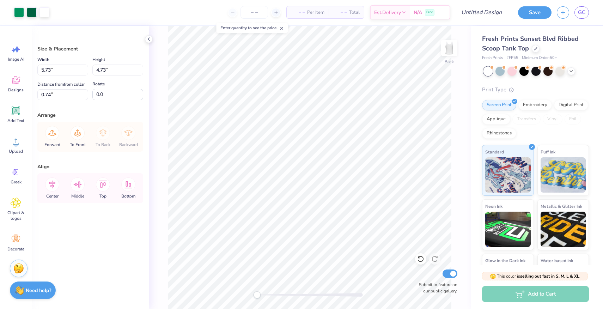
type input "1.14"
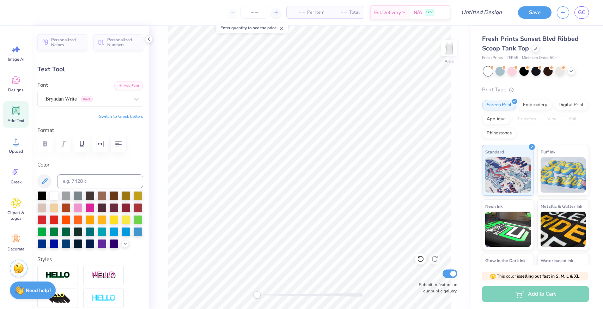
type input "2.68"
type input "0.26"
type input "9.10"
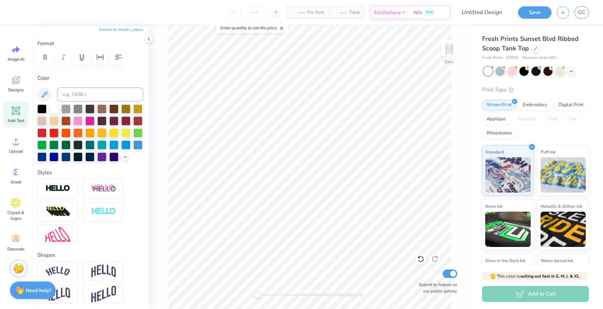
scroll to position [109, 0]
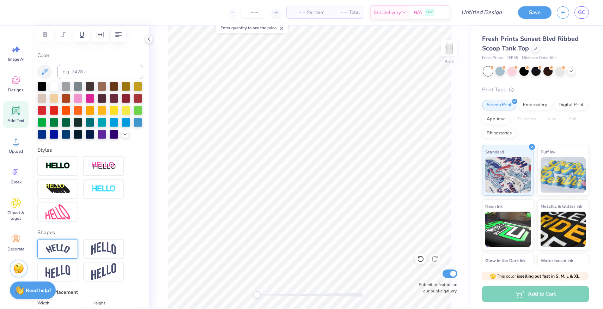
click at [64, 247] on img at bounding box center [58, 249] width 25 height 10
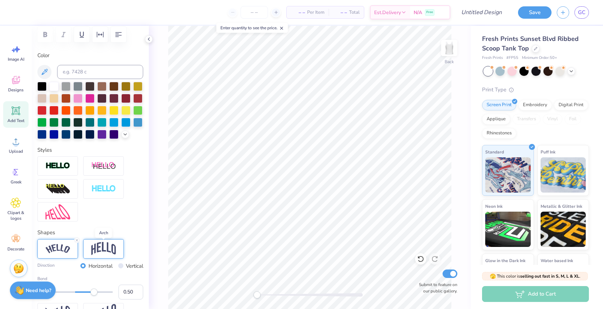
click at [103, 250] on img at bounding box center [103, 248] width 25 height 13
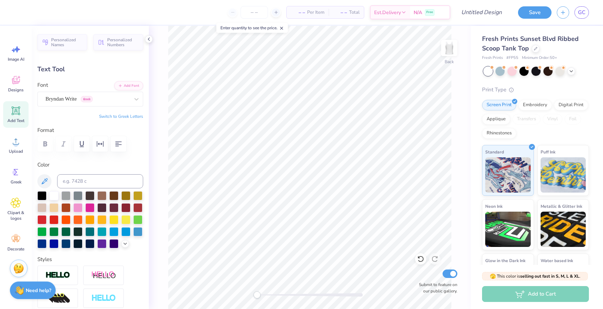
scroll to position [109, 0]
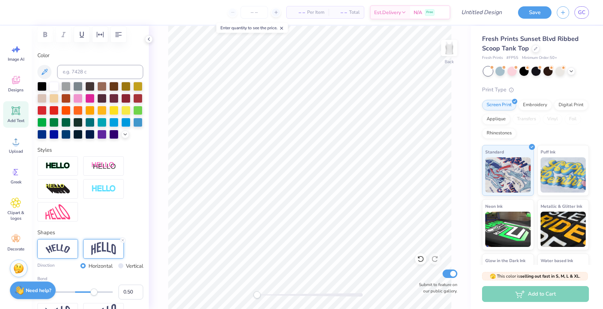
click at [73, 250] on div at bounding box center [57, 248] width 41 height 19
type input "2.92"
type input "0.62"
type input "0.43"
type input "2.63"
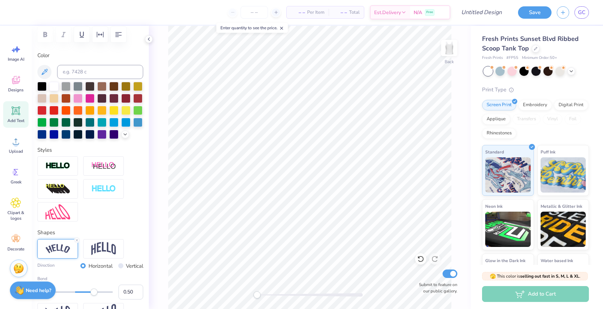
type input "0.55"
type input "1.21"
type input "0.0"
type input "1.93"
type input "1.89"
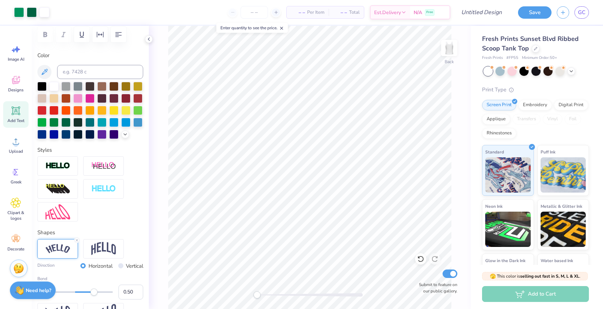
type input "0.67"
type input "44.2"
type input "0.61"
click at [98, 293] on div "Accessibility label" at bounding box center [97, 292] width 7 height 7
type input "0.65"
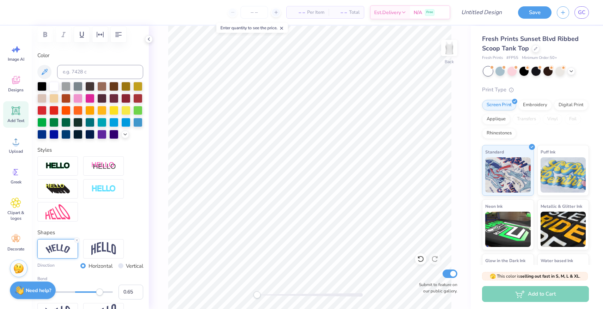
click at [100, 293] on div "Accessibility label" at bounding box center [99, 292] width 7 height 7
type input "0.0"
type input "3.45"
type input "0.29"
type input "5.53"
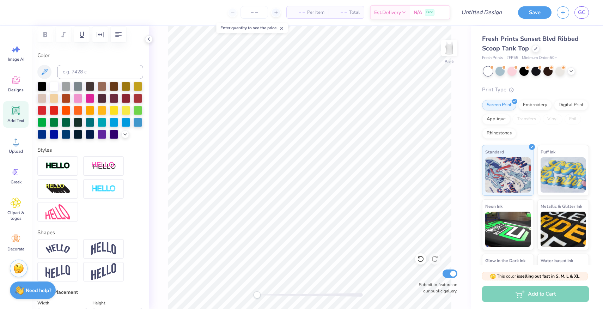
type textarea "COUNTRY CONCERT 2025"
type input "4.05"
click at [69, 122] on div at bounding box center [65, 121] width 9 height 9
click at [478, 13] on input "Design Title" at bounding box center [473, 12] width 69 height 14
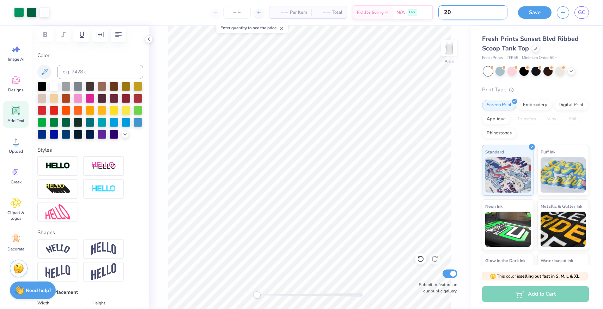
type input "2"
type input "KD Fall Philanthropy Tank"
